Goal: Task Accomplishment & Management: Manage account settings

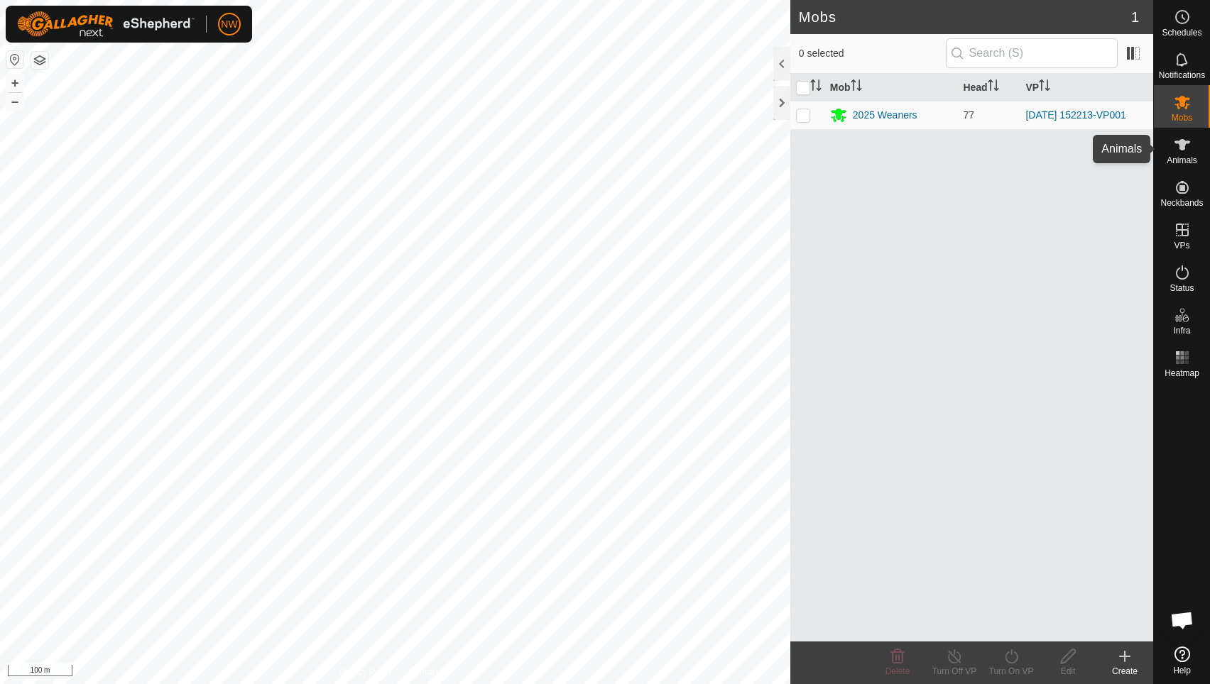
click at [1183, 150] on icon at bounding box center [1181, 144] width 17 height 17
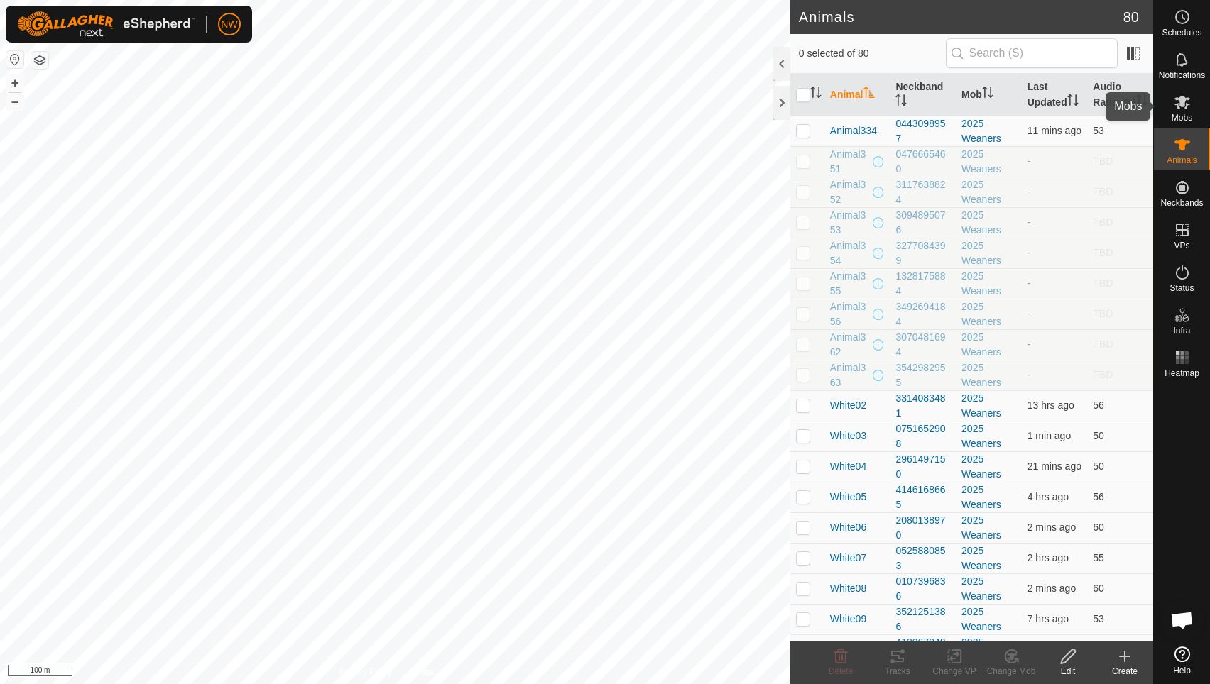
click at [1184, 106] on icon at bounding box center [1181, 102] width 17 height 17
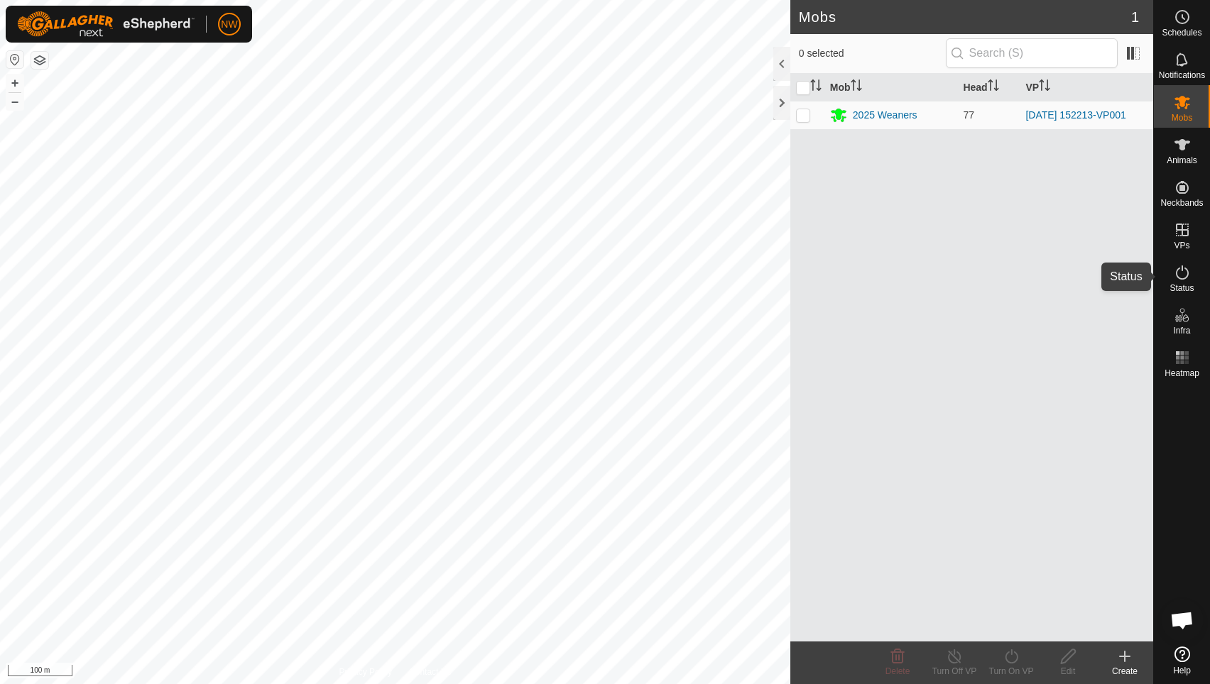
click at [1180, 282] on es-activation-svg-icon at bounding box center [1182, 272] width 26 height 23
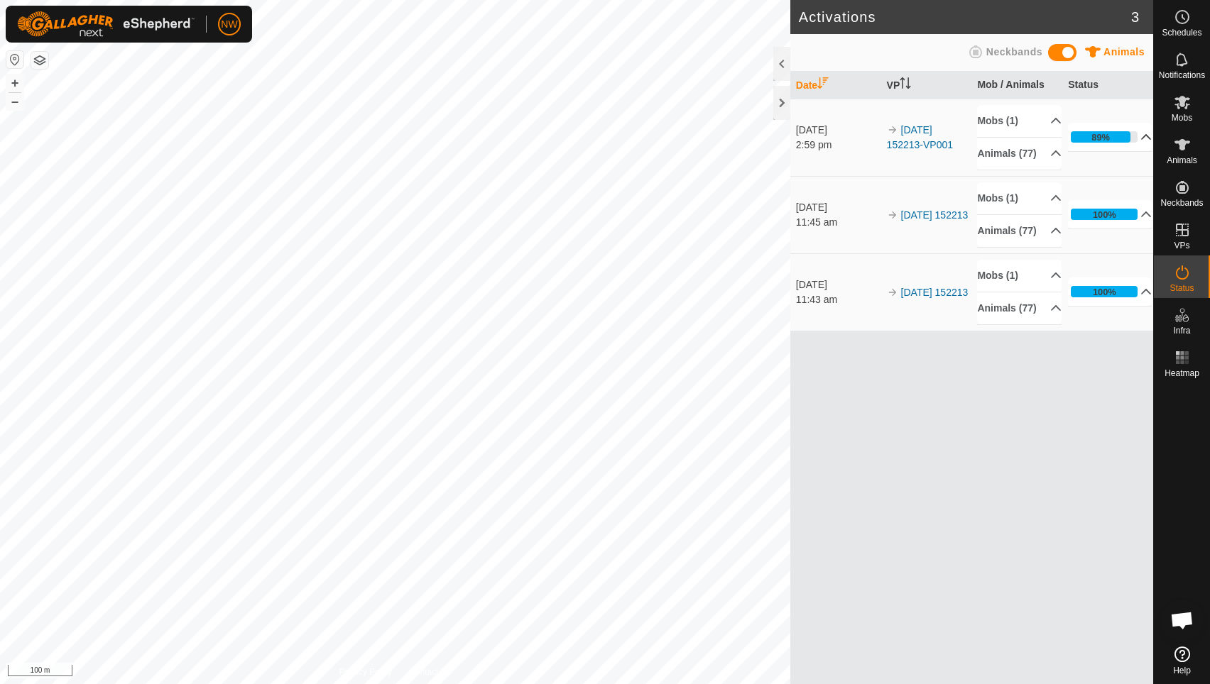
click at [1142, 145] on p-accordion-header "89%" at bounding box center [1110, 137] width 84 height 28
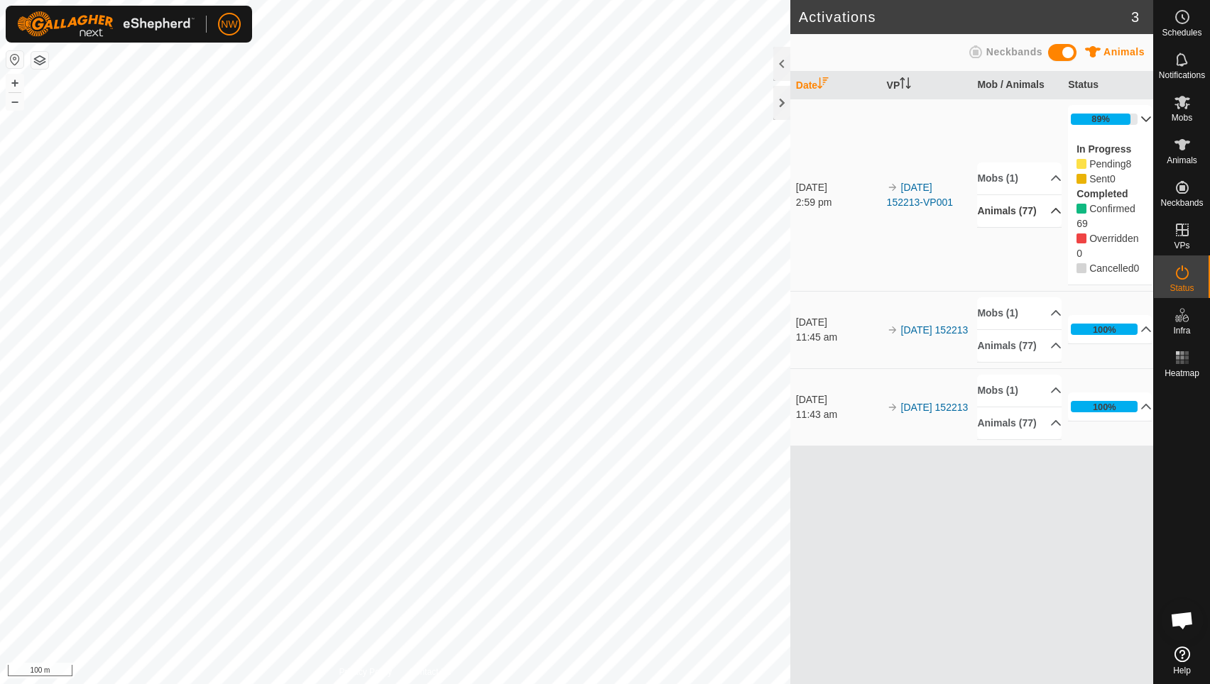
click at [1043, 212] on p-accordion-header "Animals (77)" at bounding box center [1019, 211] width 84 height 32
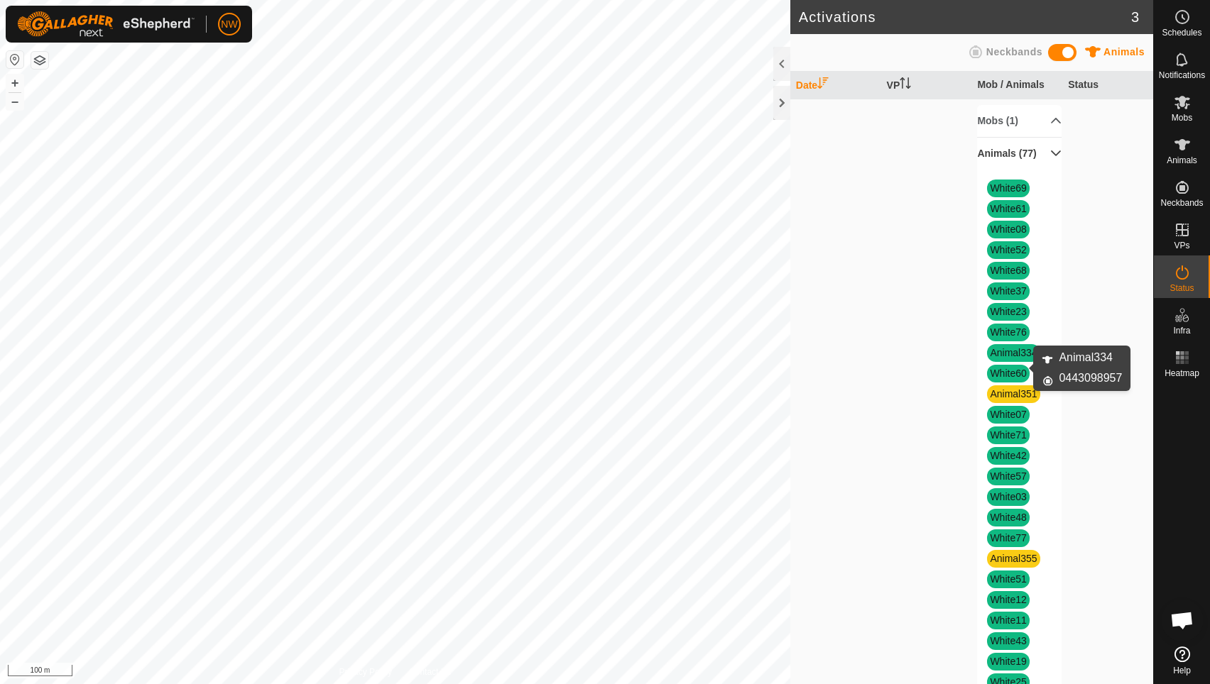
click at [1017, 358] on link "Animal334" at bounding box center [1013, 352] width 47 height 11
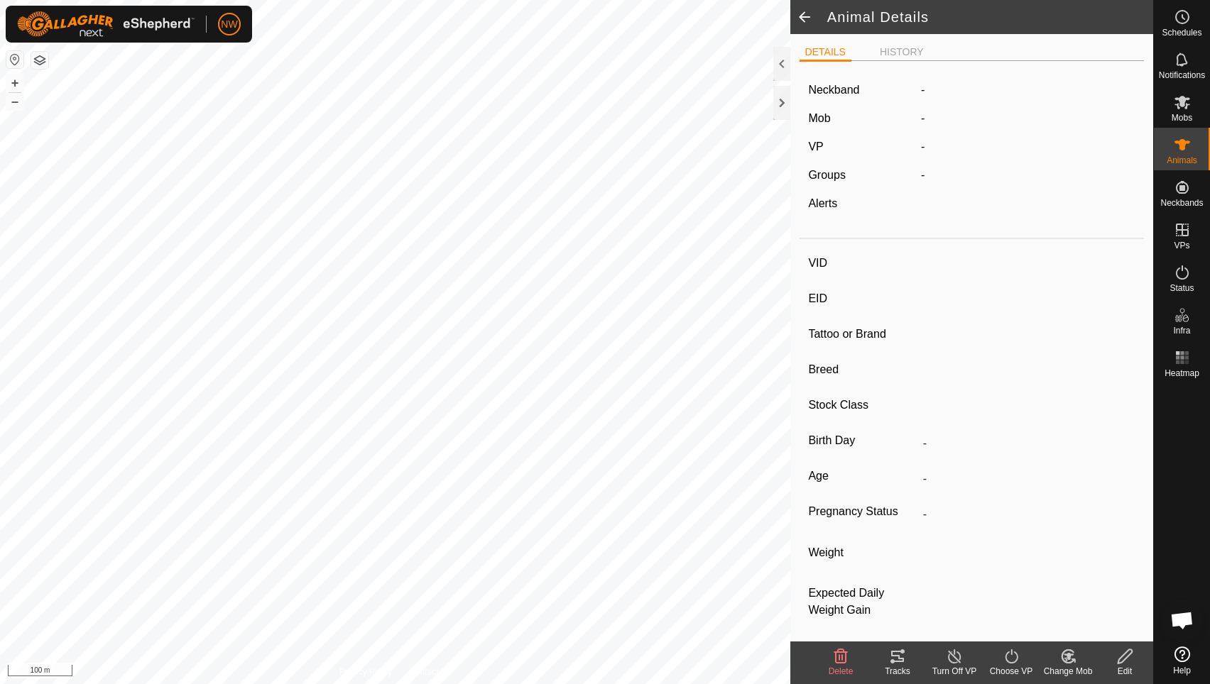
type input "-"
type input "6OD"
type input "Angus Cross"
type input "[DEMOGRAPHIC_DATA]"
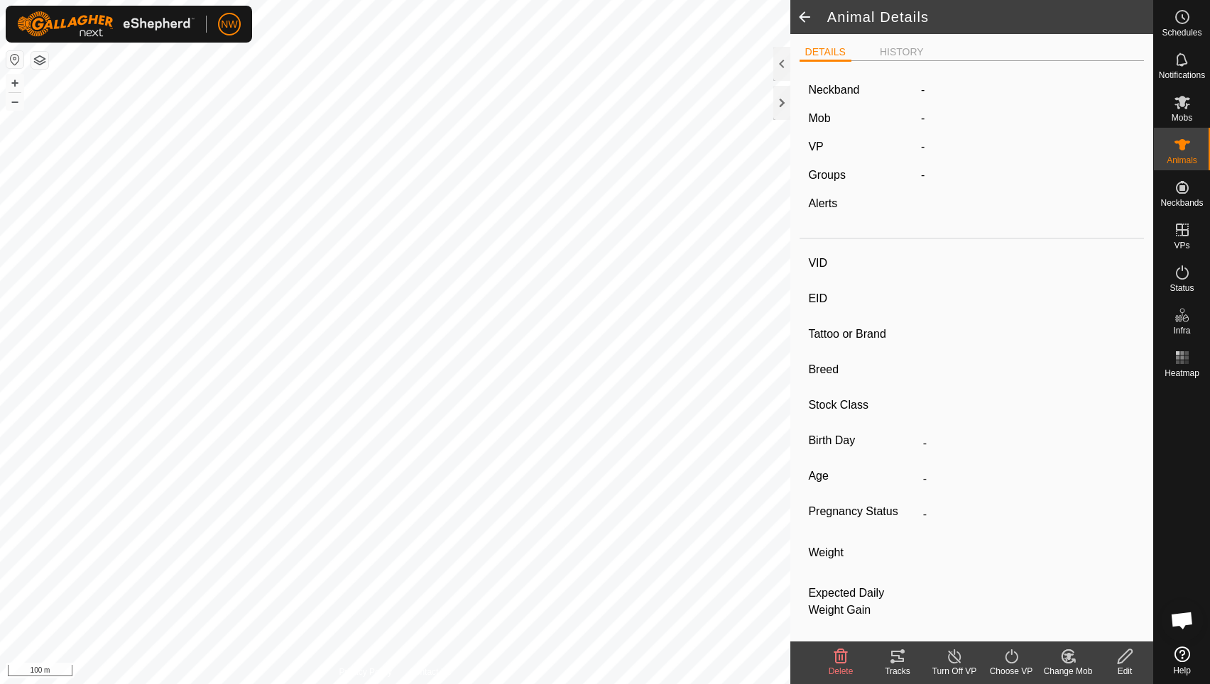
type input "01/2025"
type input "8 months"
type input "-"
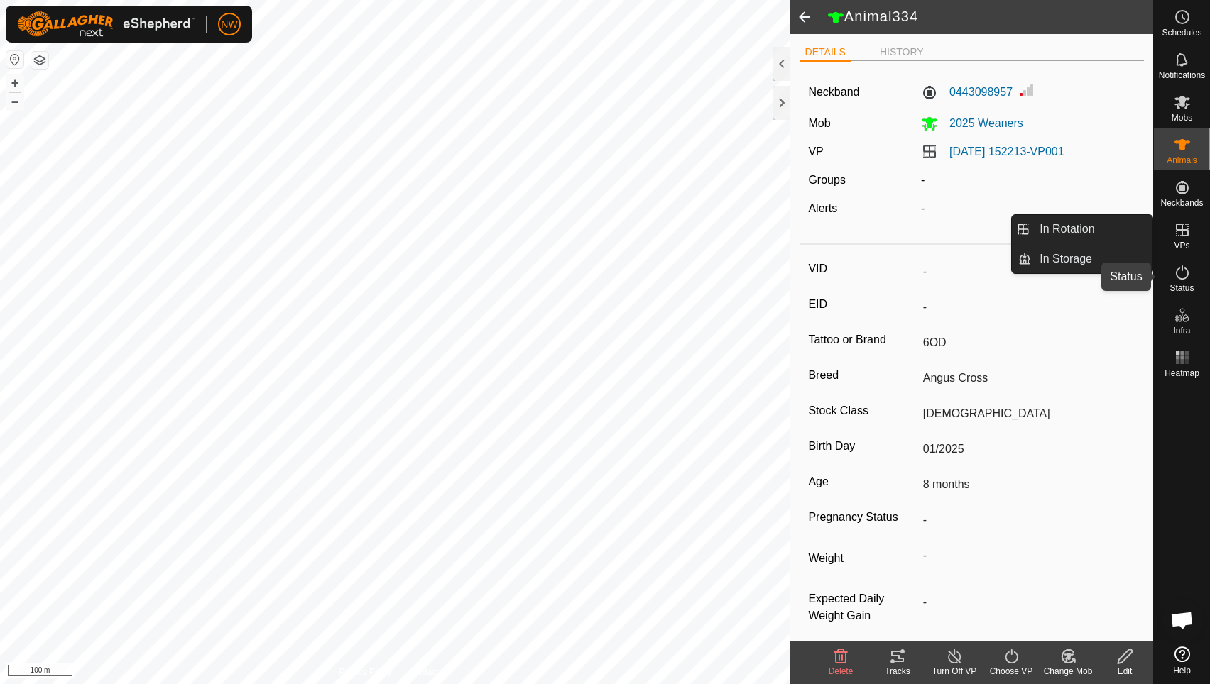
click at [1184, 271] on icon at bounding box center [1181, 272] width 17 height 17
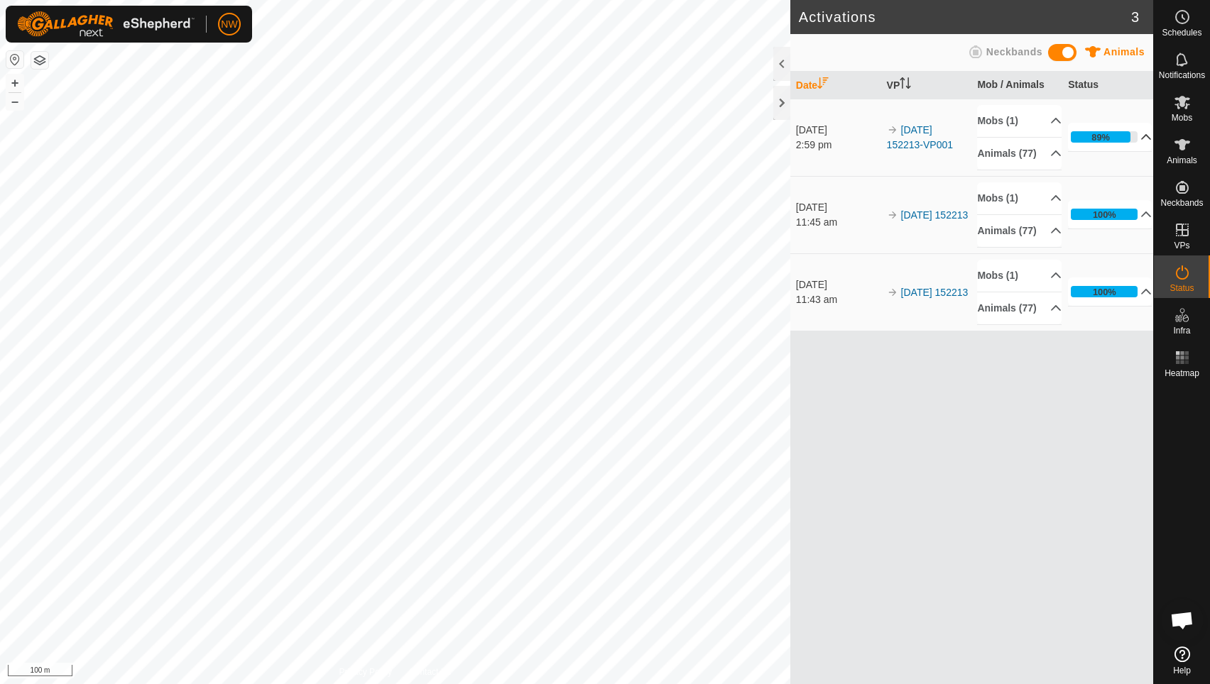
click at [1130, 143] on p-accordion-header "89%" at bounding box center [1110, 137] width 84 height 28
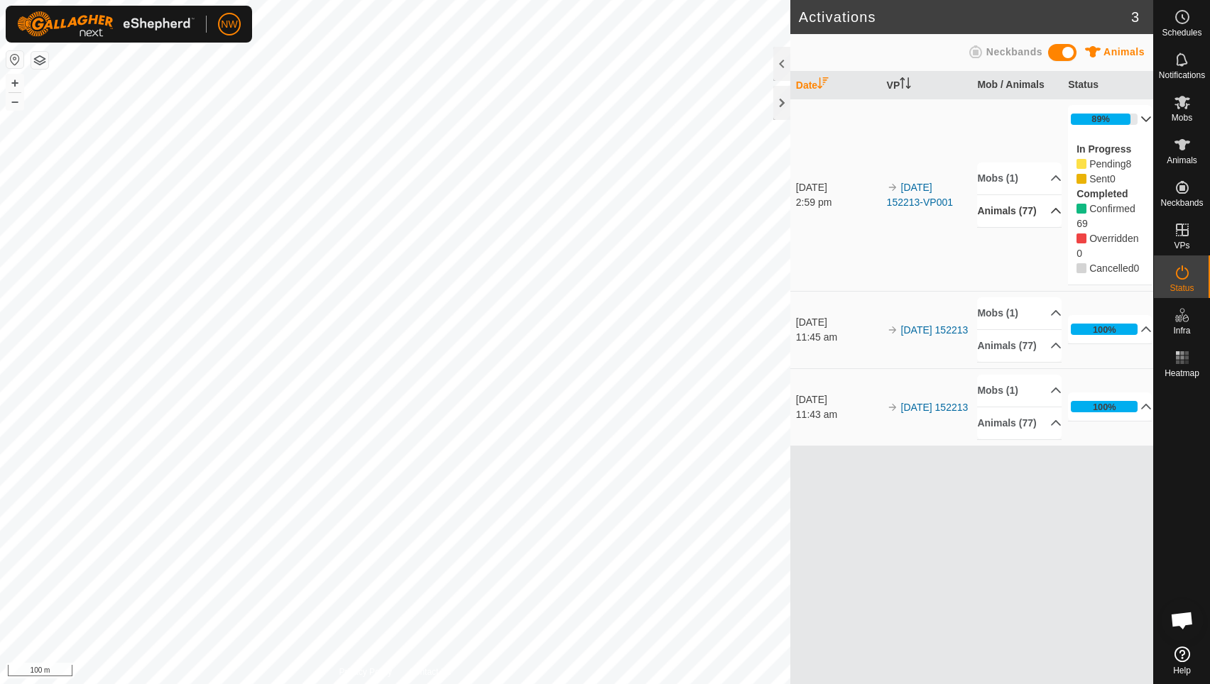
click at [1051, 210] on p-accordion-header "Animals (77)" at bounding box center [1019, 211] width 84 height 32
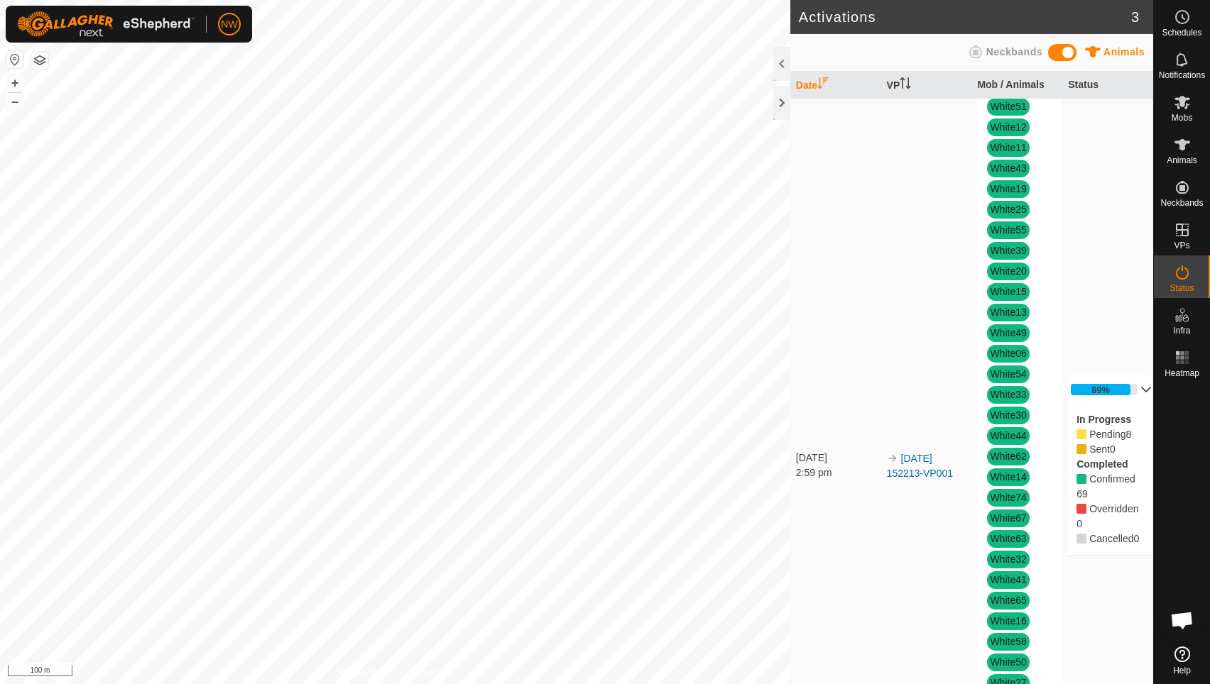
scroll to position [568, 0]
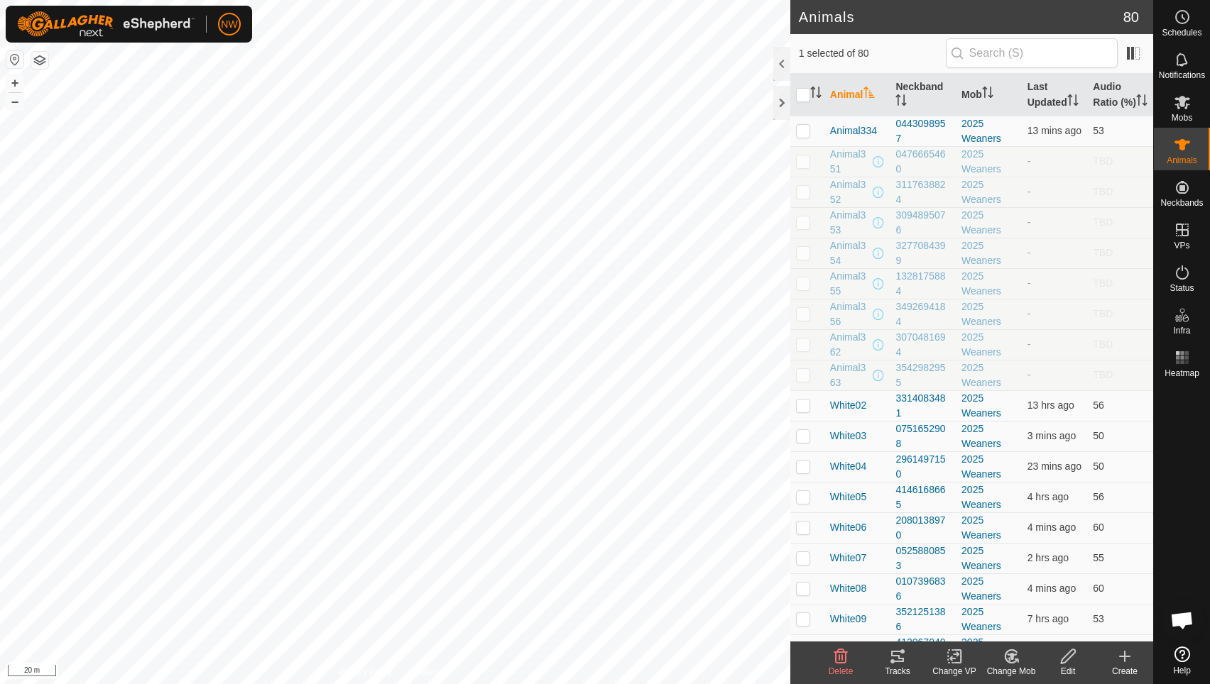
click at [896, 660] on icon at bounding box center [897, 656] width 17 height 17
